Goal: Navigation & Orientation: Find specific page/section

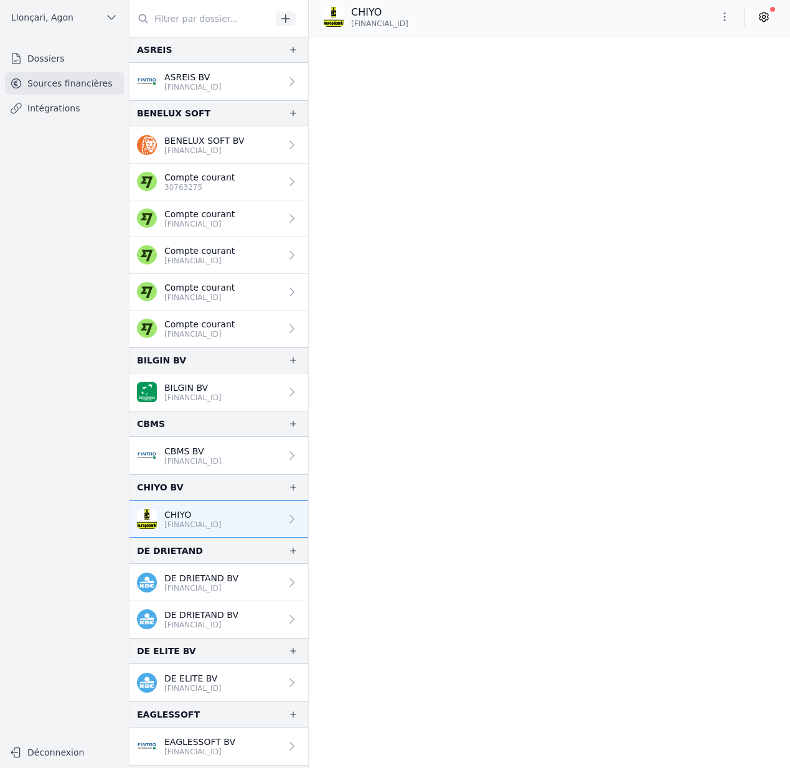
scroll to position [8183, 0]
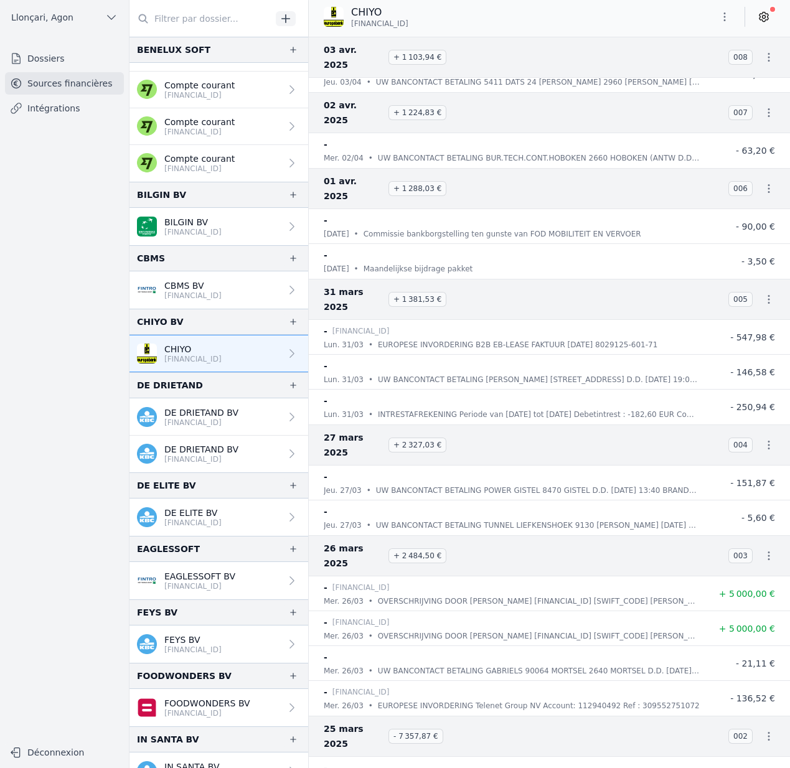
click at [78, 21] on button "Llonçari, Agon" at bounding box center [64, 17] width 119 height 20
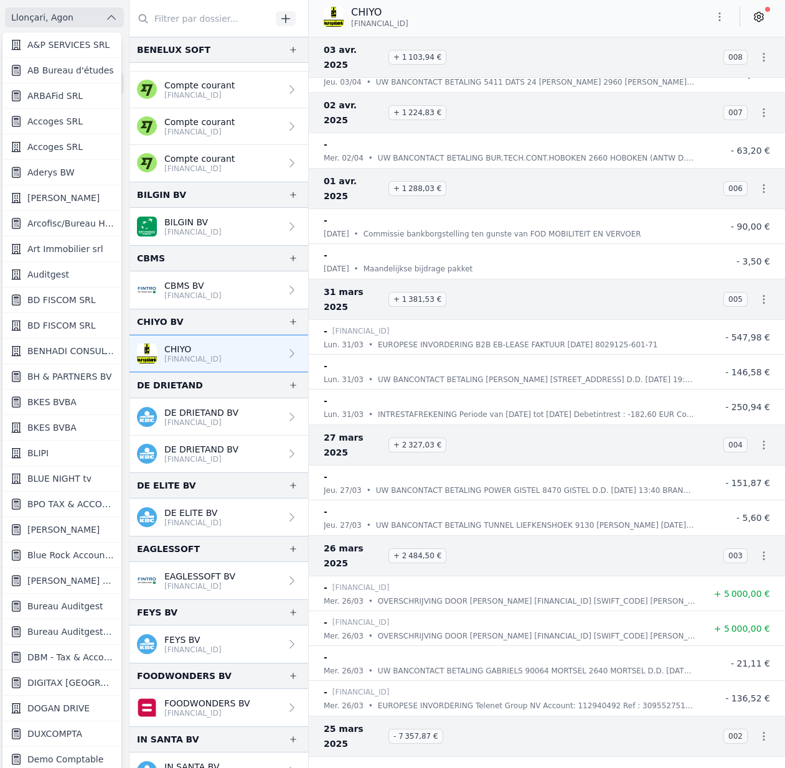
click at [80, 579] on span "Bruno Dujardin (Fiduciaire)" at bounding box center [70, 581] width 87 height 12
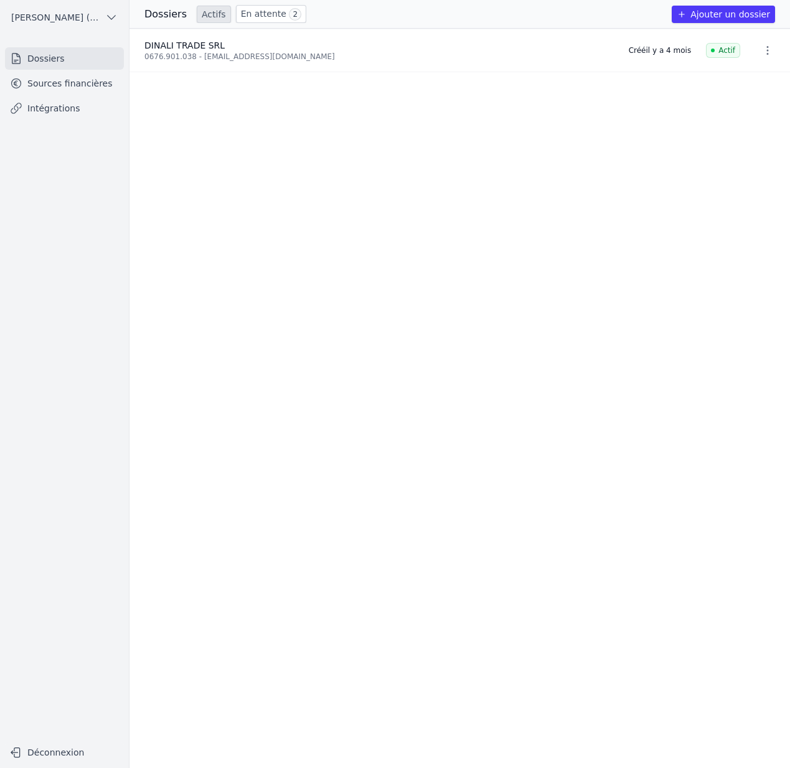
click at [100, 82] on link "Sources financières" at bounding box center [64, 83] width 119 height 22
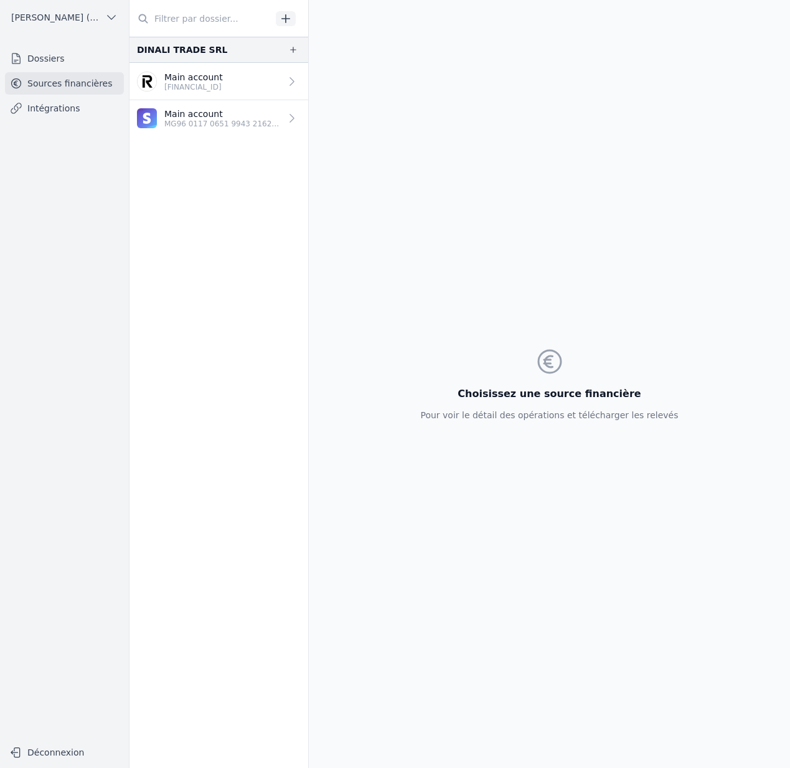
click at [213, 70] on link "Main account LT62 3250 0559 5324 8966" at bounding box center [218, 81] width 179 height 37
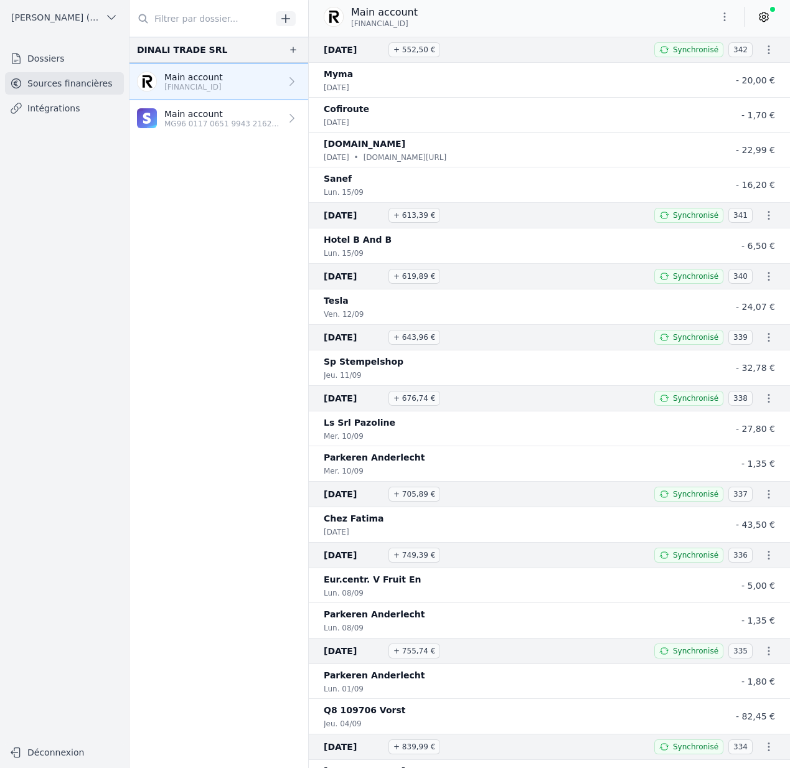
click at [216, 129] on link "Main account MG96 0117 0651 9943 2162 5249 906" at bounding box center [218, 118] width 179 height 37
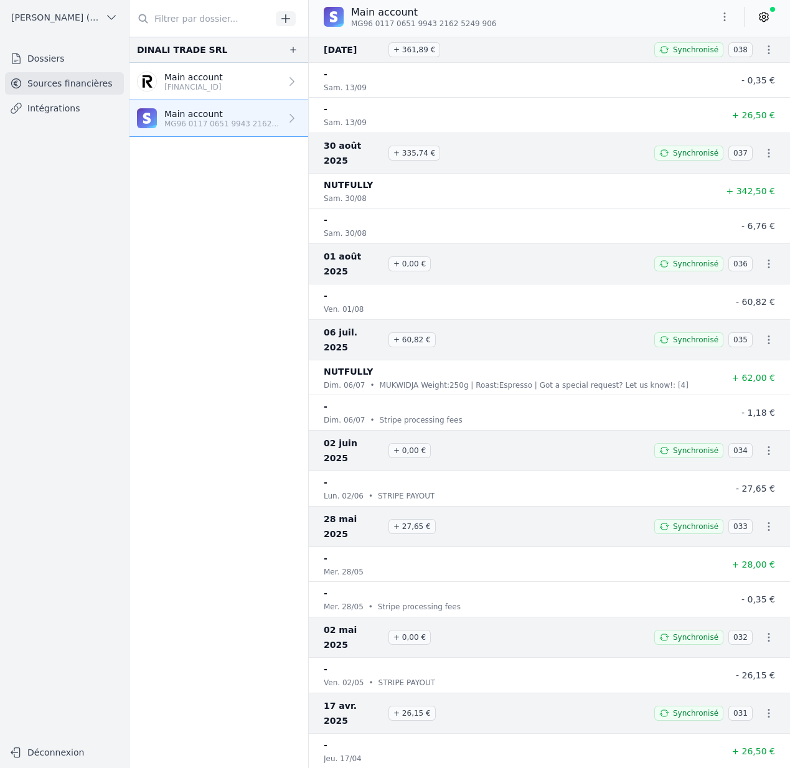
click at [199, 78] on p "Main account" at bounding box center [193, 77] width 59 height 12
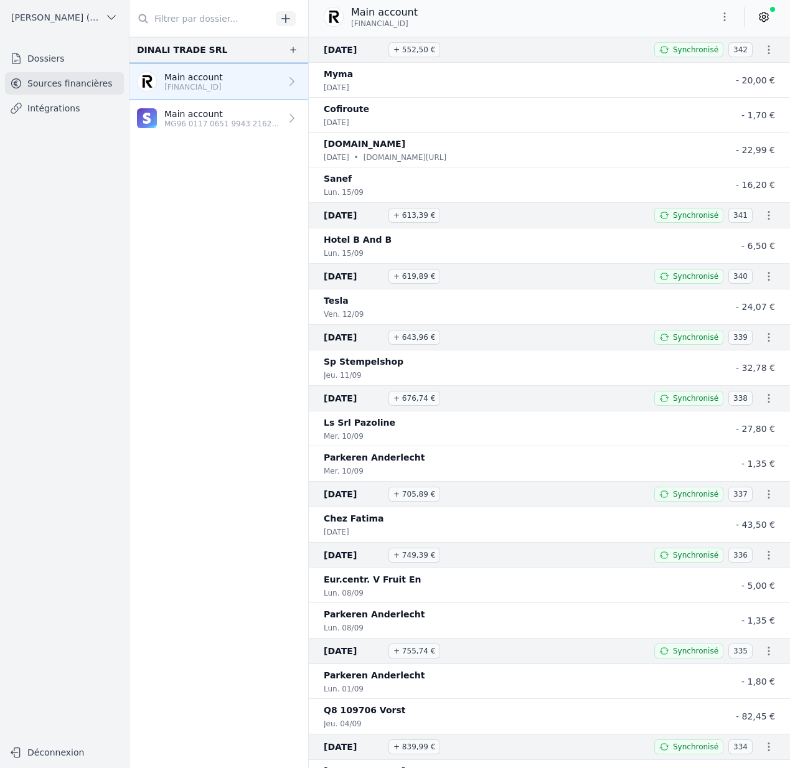
click at [197, 118] on p "Main account" at bounding box center [222, 114] width 116 height 12
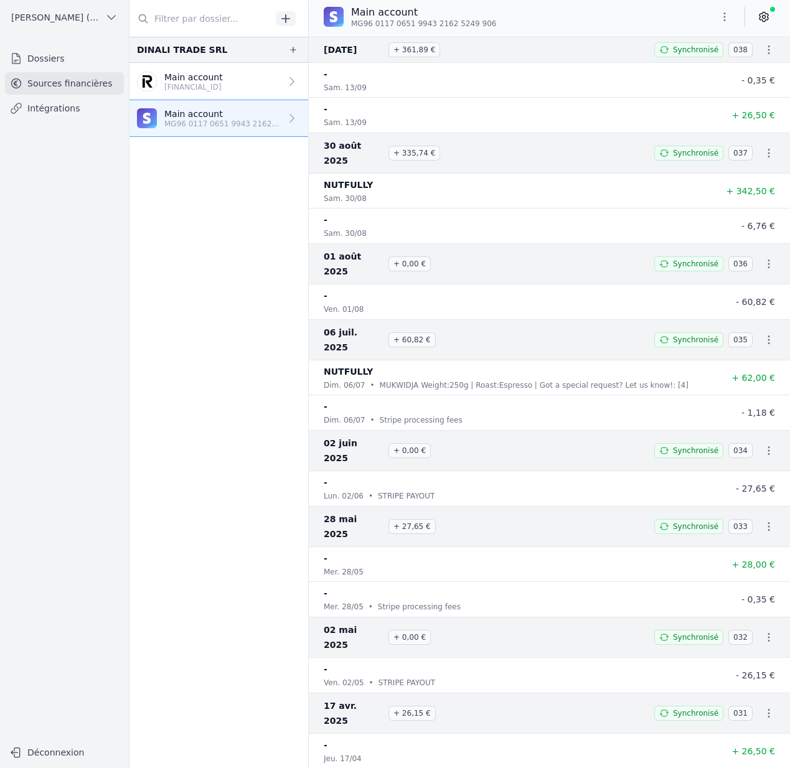
drag, startPoint x: 378, startPoint y: 49, endPoint x: 331, endPoint y: 44, distance: 47.6
click at [331, 44] on span "13 sept. 2025" at bounding box center [354, 49] width 60 height 15
click at [330, 44] on span "13 sept. 2025" at bounding box center [354, 49] width 60 height 15
click at [772, 21] on link at bounding box center [764, 17] width 22 height 20
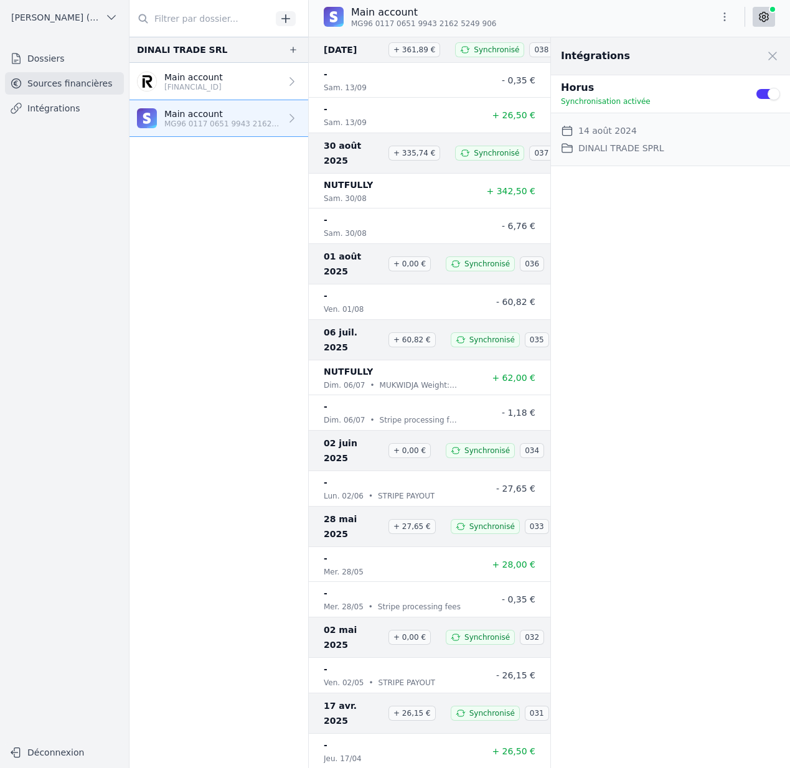
click at [61, 110] on link "Intégrations" at bounding box center [64, 108] width 119 height 22
